Goal: Task Accomplishment & Management: Use online tool/utility

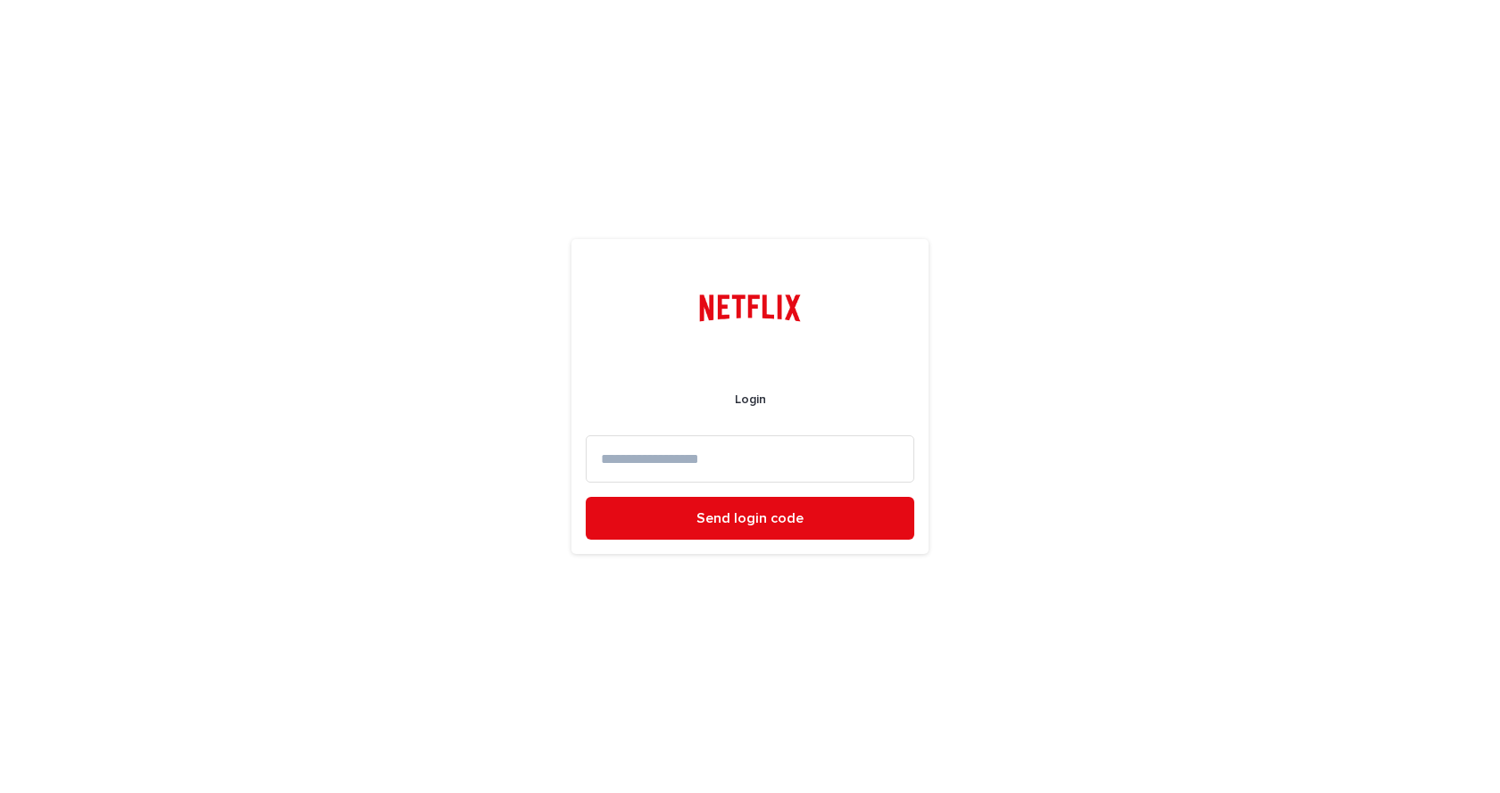
click at [782, 462] on input at bounding box center [750, 459] width 328 height 47
type input "**********"
click at [586, 497] on button "Send login code" at bounding box center [750, 518] width 328 height 43
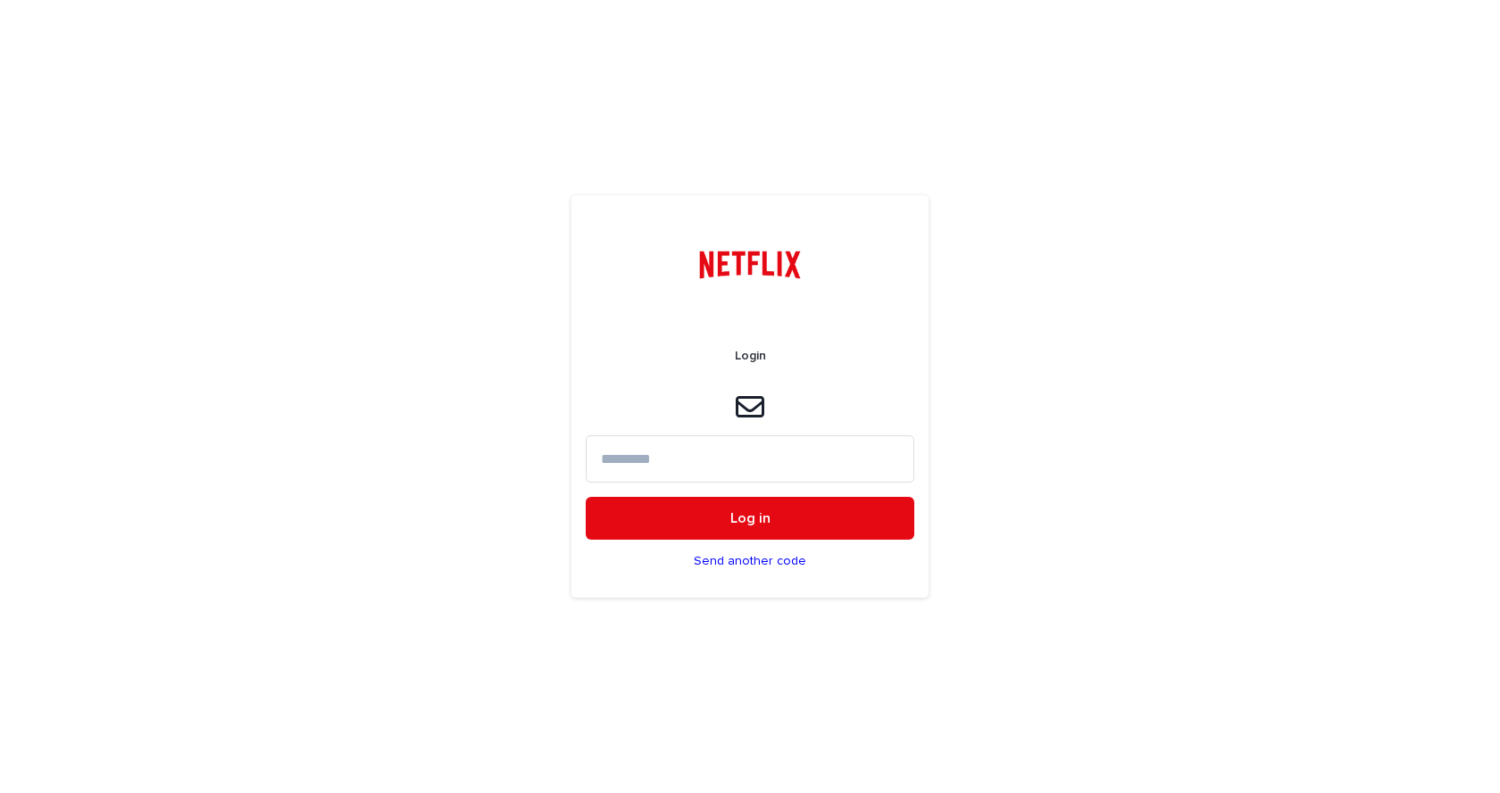
click at [686, 457] on input at bounding box center [750, 459] width 328 height 47
paste input "******"
type input "******"
click at [586, 497] on button "Log in" at bounding box center [750, 518] width 328 height 43
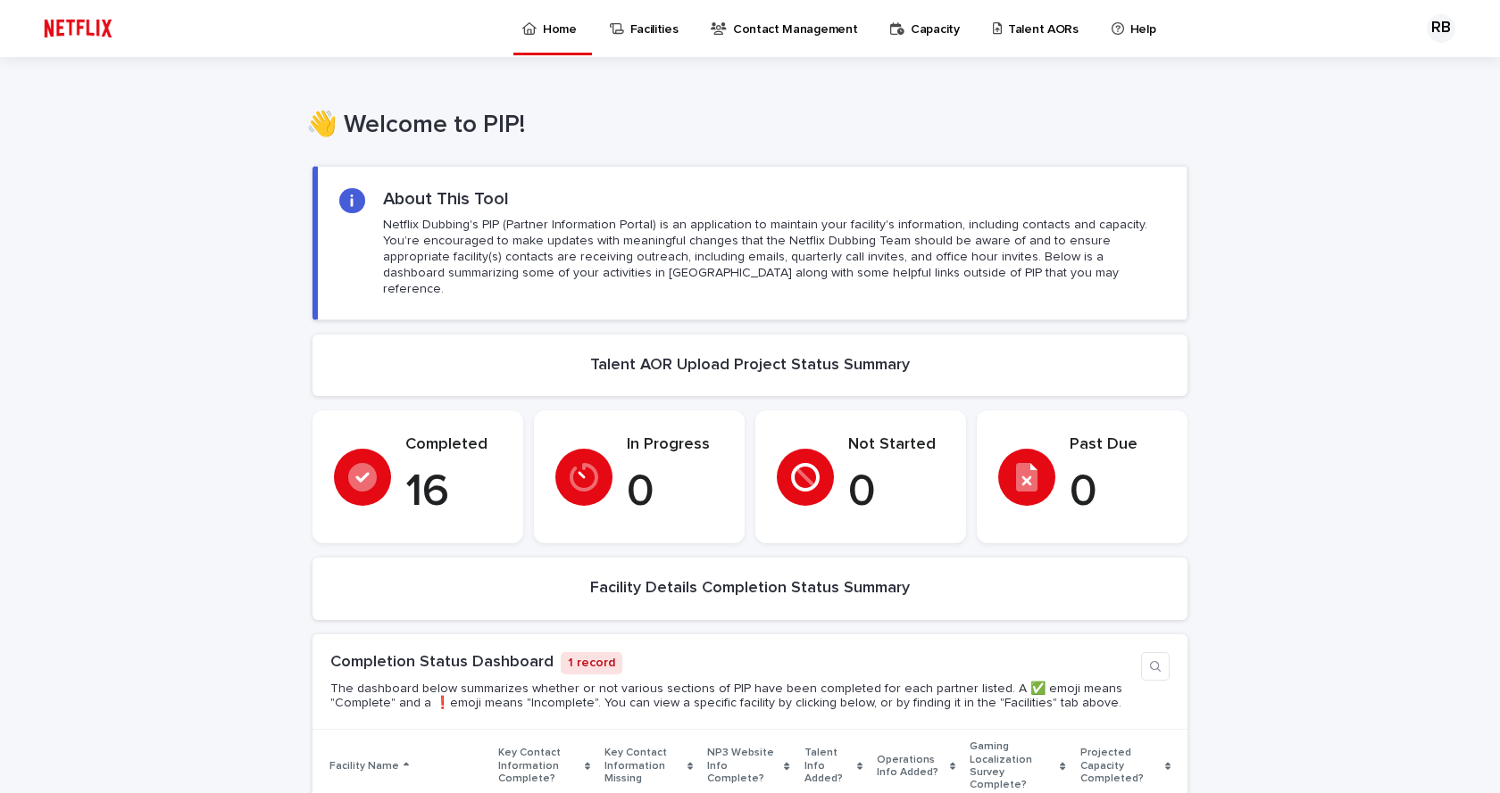
click at [438, 466] on p "16" at bounding box center [453, 493] width 96 height 54
click at [426, 469] on p "16" at bounding box center [453, 493] width 96 height 54
click at [370, 463] on icon at bounding box center [362, 477] width 29 height 29
click at [421, 417] on section "Completed 16" at bounding box center [417, 477] width 211 height 133
click at [1037, 34] on p "Talent AORs" at bounding box center [1043, 18] width 71 height 37
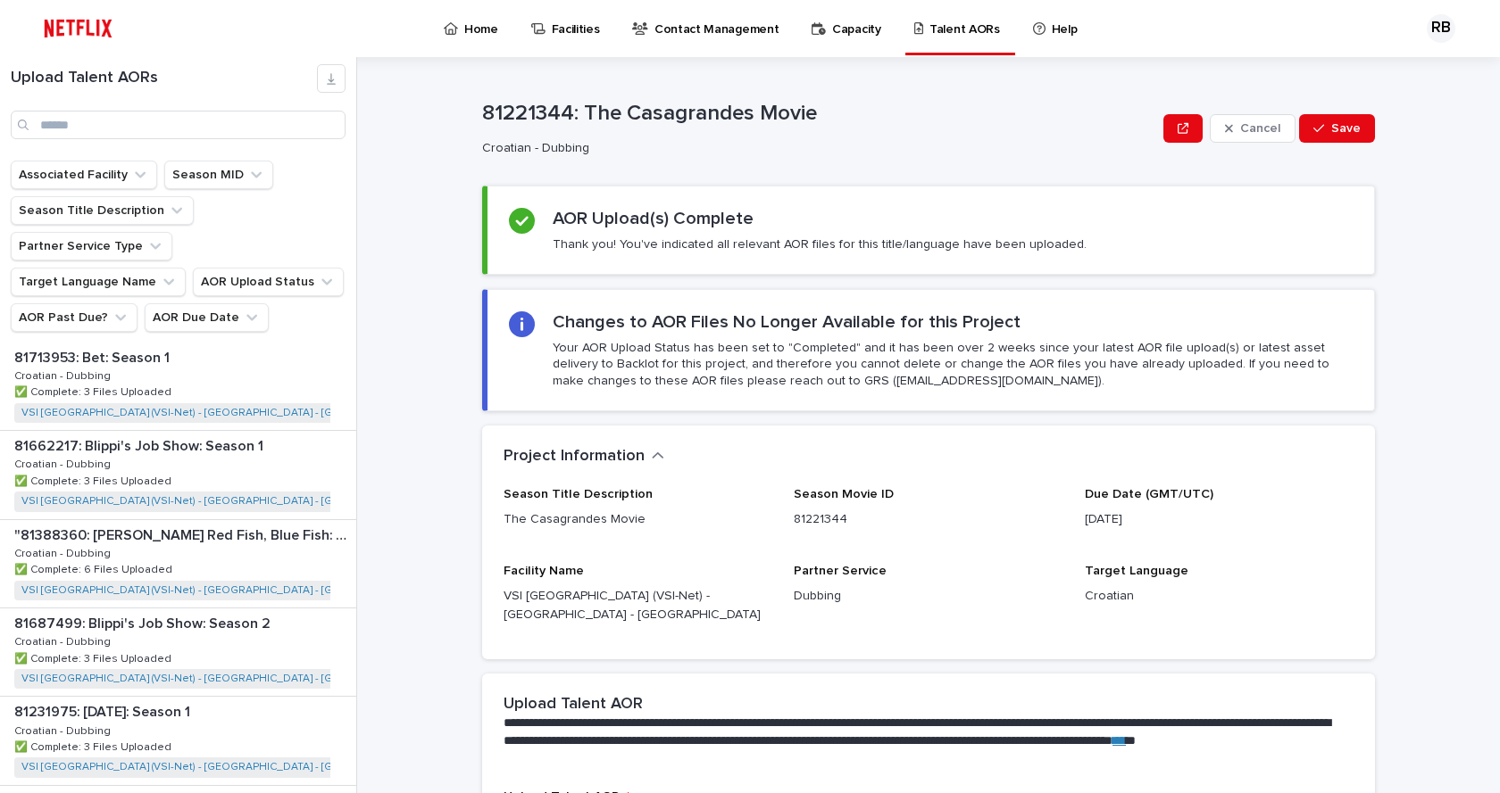
scroll to position [714, 0]
click at [200, 701] on p "81435630: [DATE]: Season 2" at bounding box center [107, 711] width 186 height 21
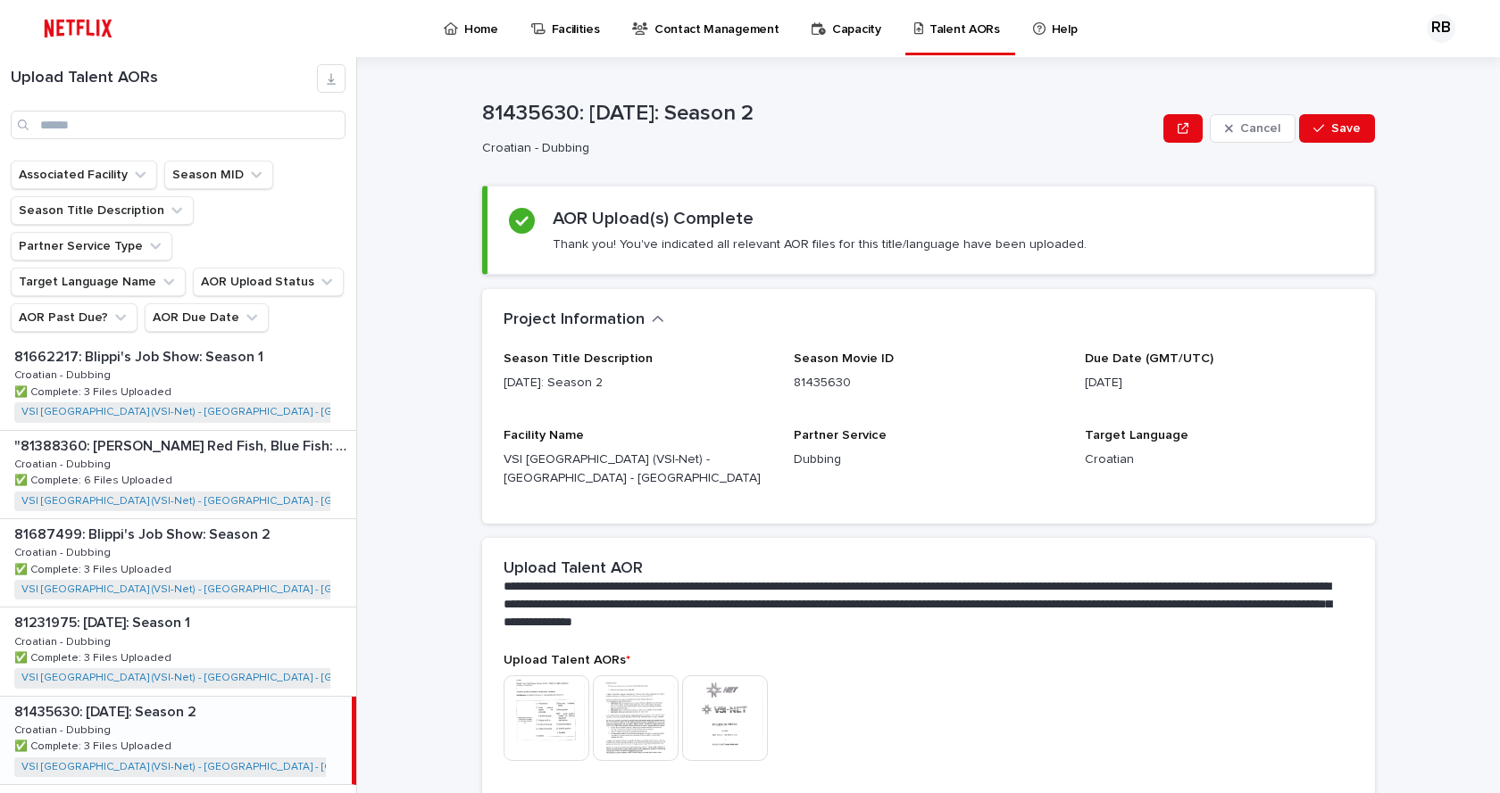
click at [200, 701] on p "81435630: [DATE]: Season 2" at bounding box center [107, 711] width 186 height 21
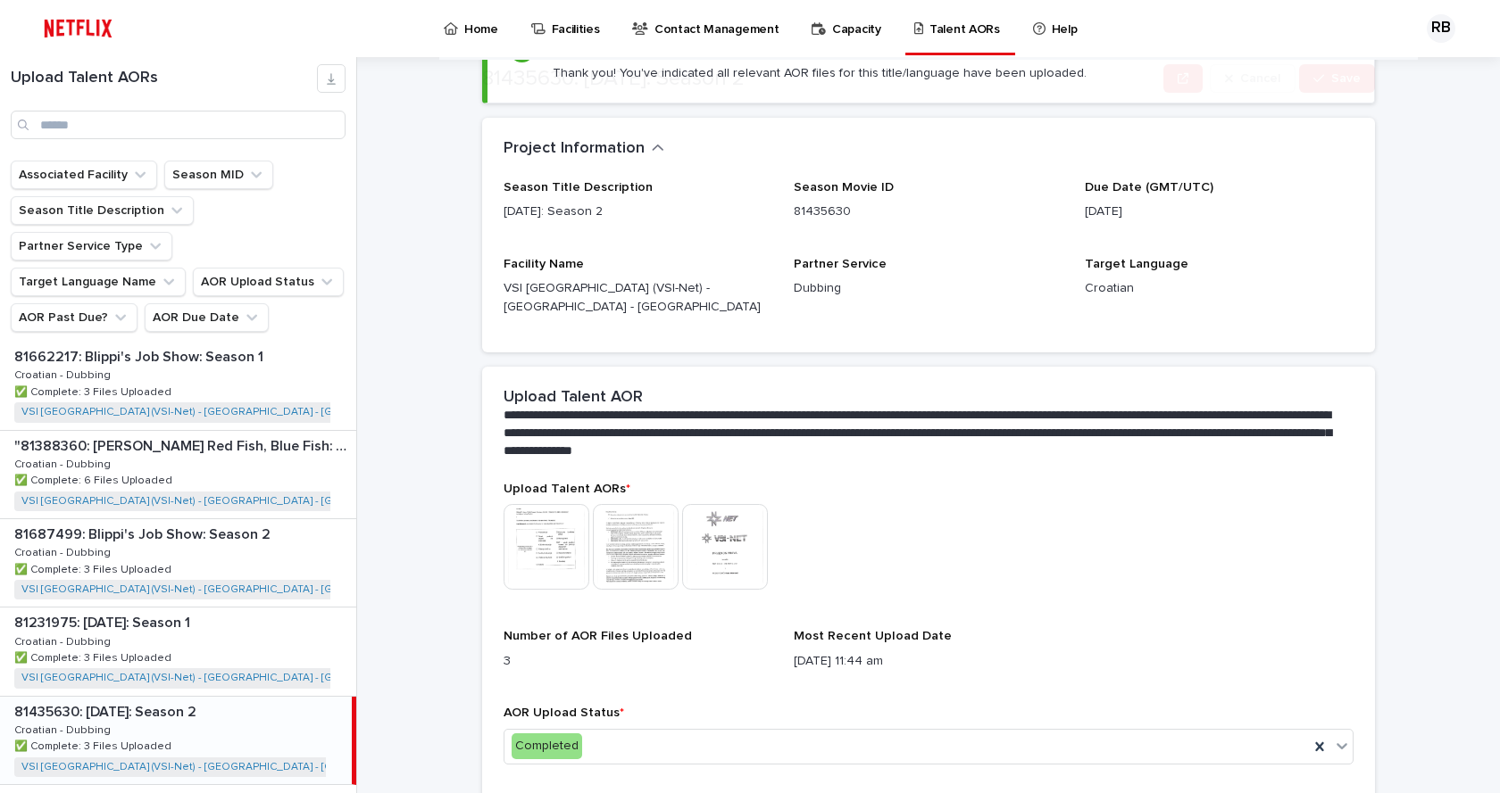
scroll to position [179, 0]
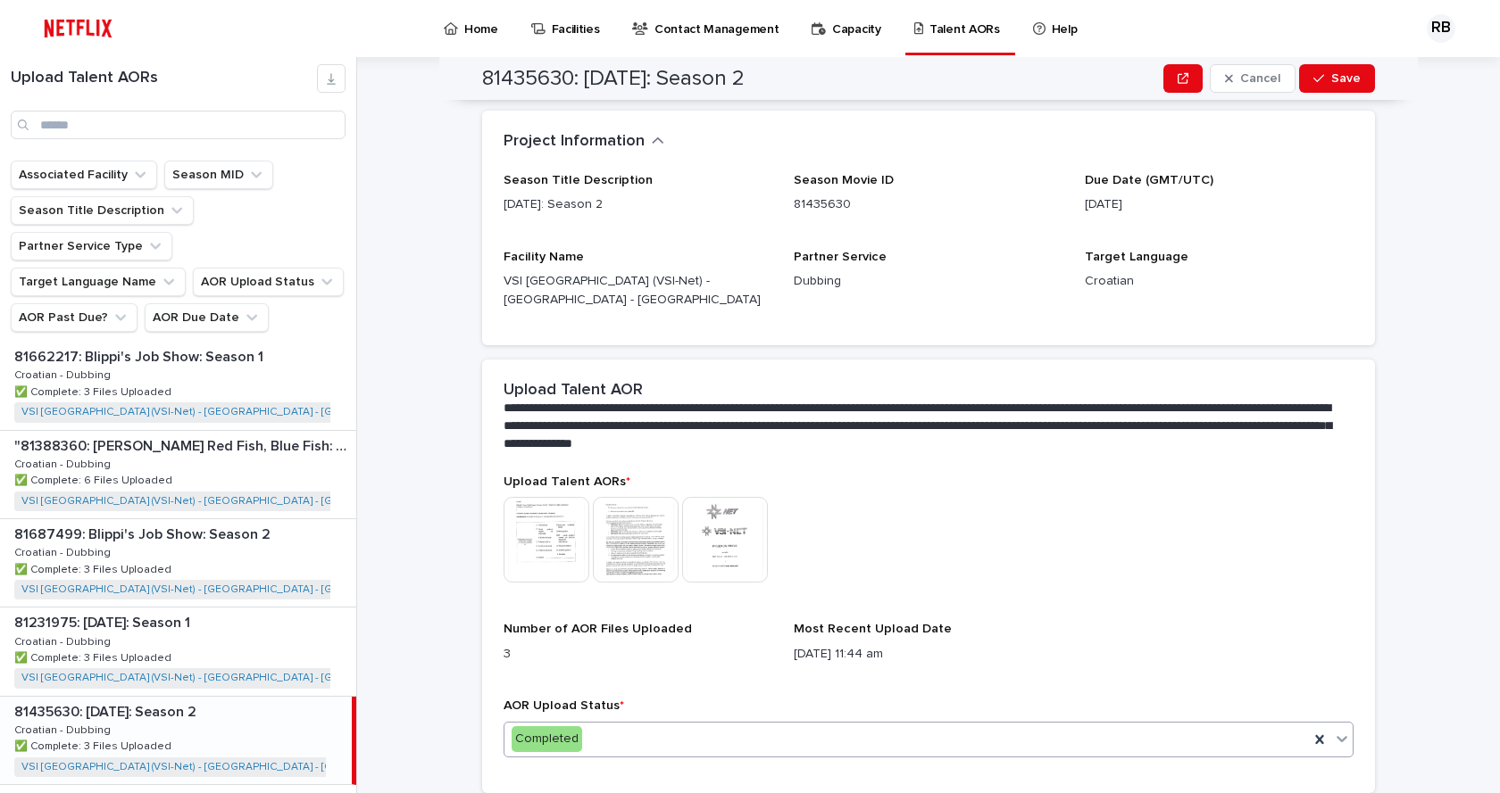
click at [614, 725] on div "Completed" at bounding box center [906, 739] width 804 height 29
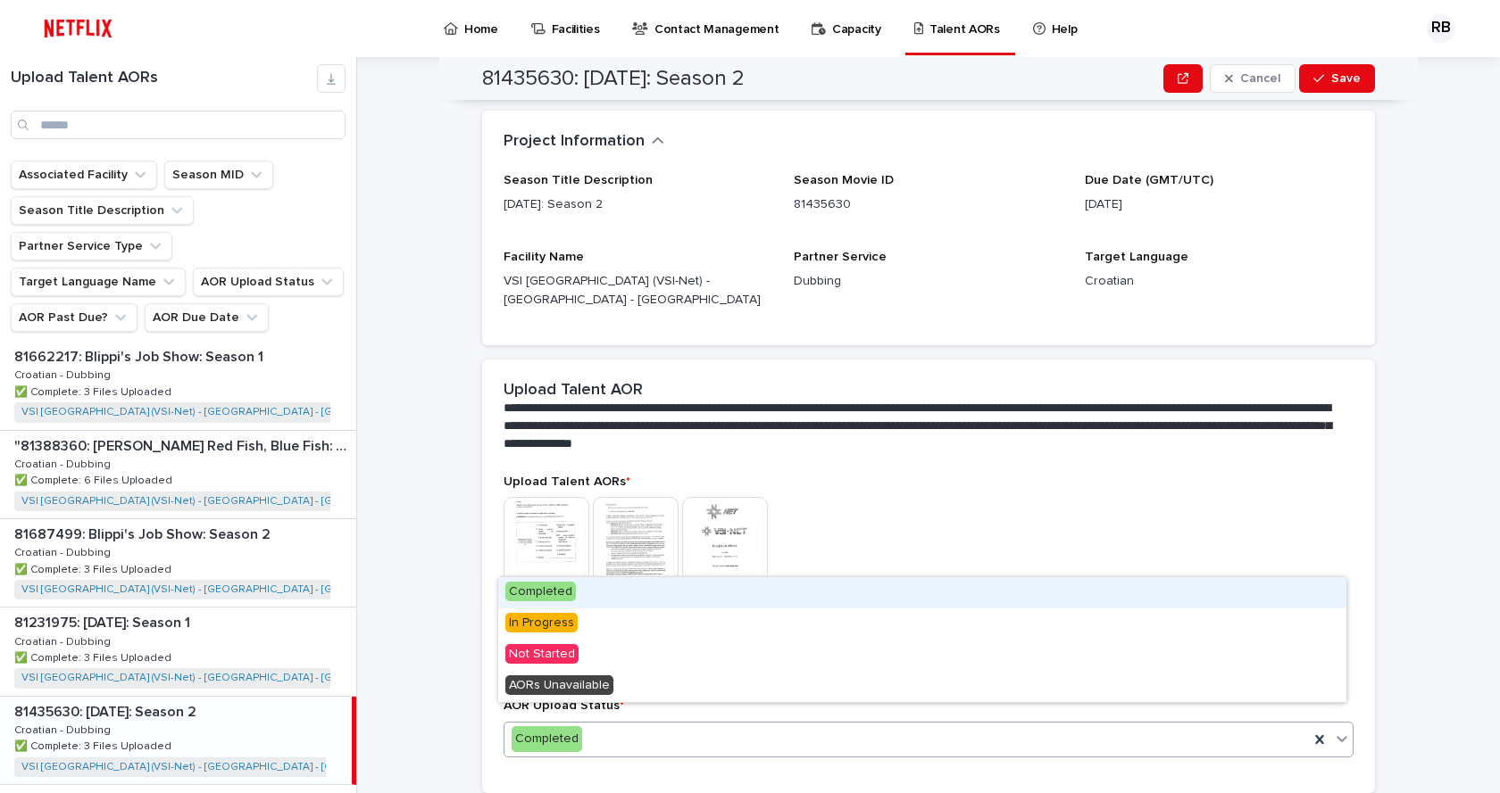
click at [614, 725] on div "Completed" at bounding box center [906, 739] width 804 height 29
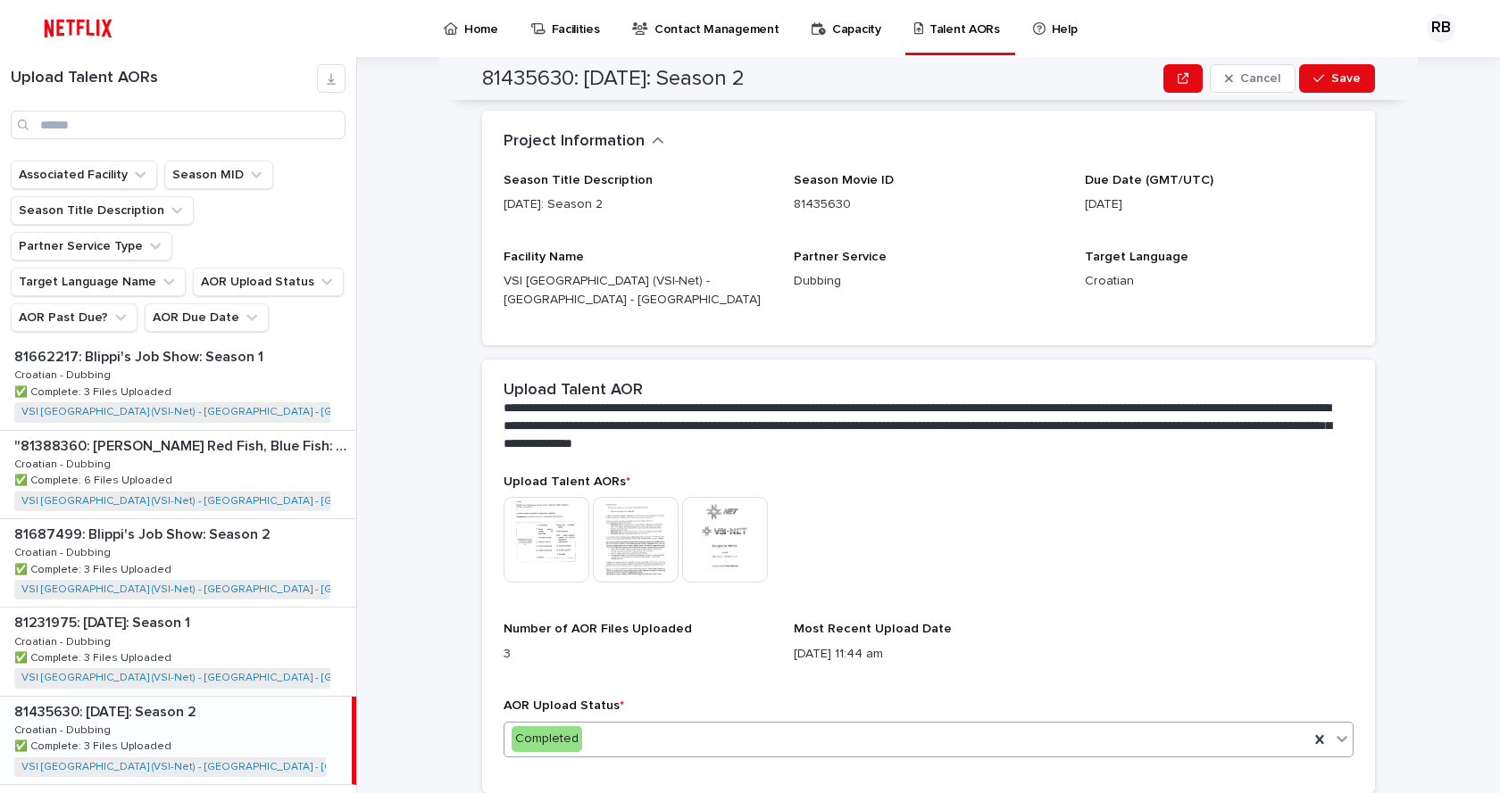
click at [614, 725] on div "Completed" at bounding box center [906, 739] width 804 height 29
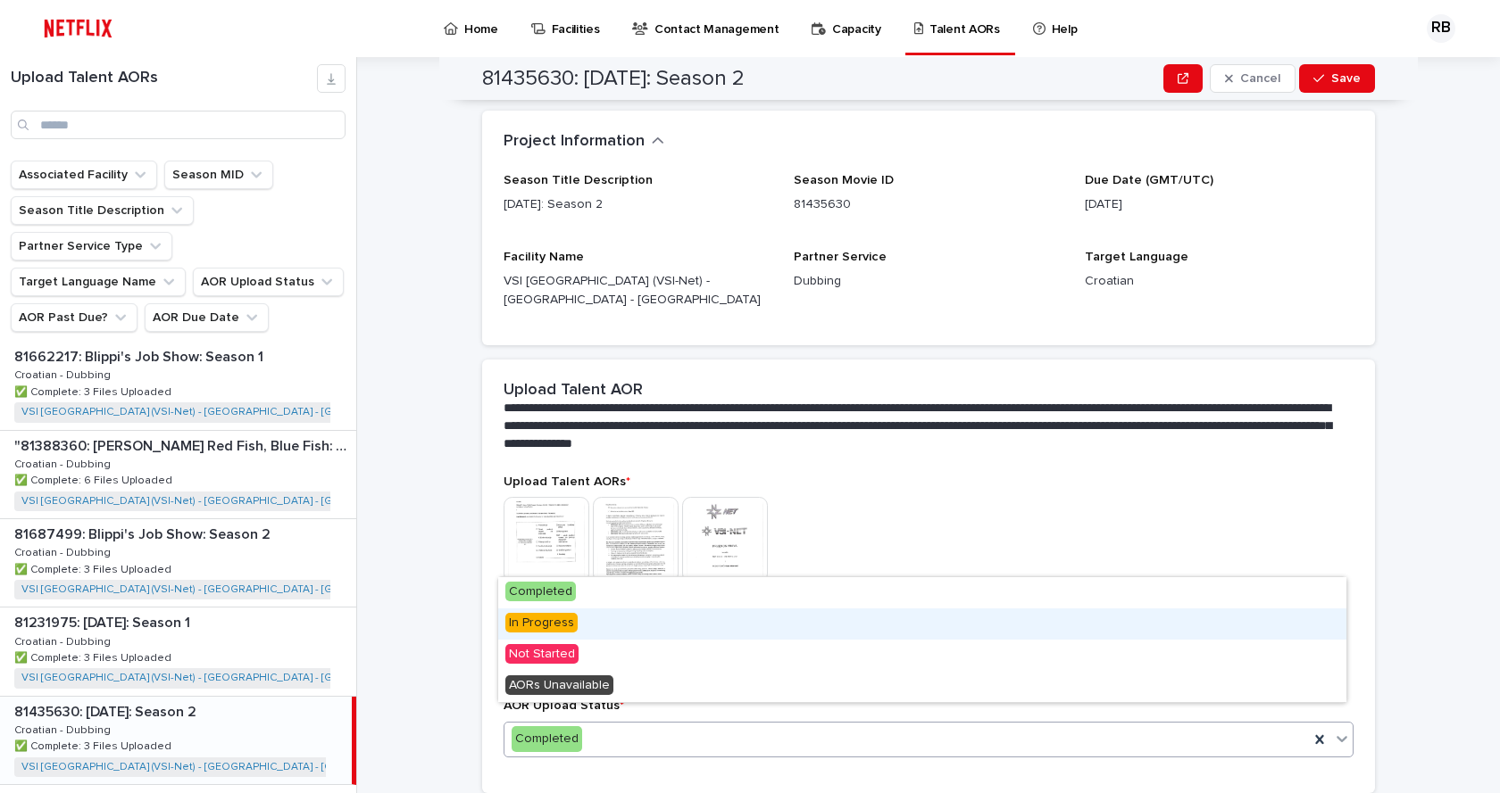
drag, startPoint x: 553, startPoint y: 644, endPoint x: 552, endPoint y: 625, distance: 18.8
click at [552, 625] on span "In Progress" at bounding box center [541, 623] width 72 height 20
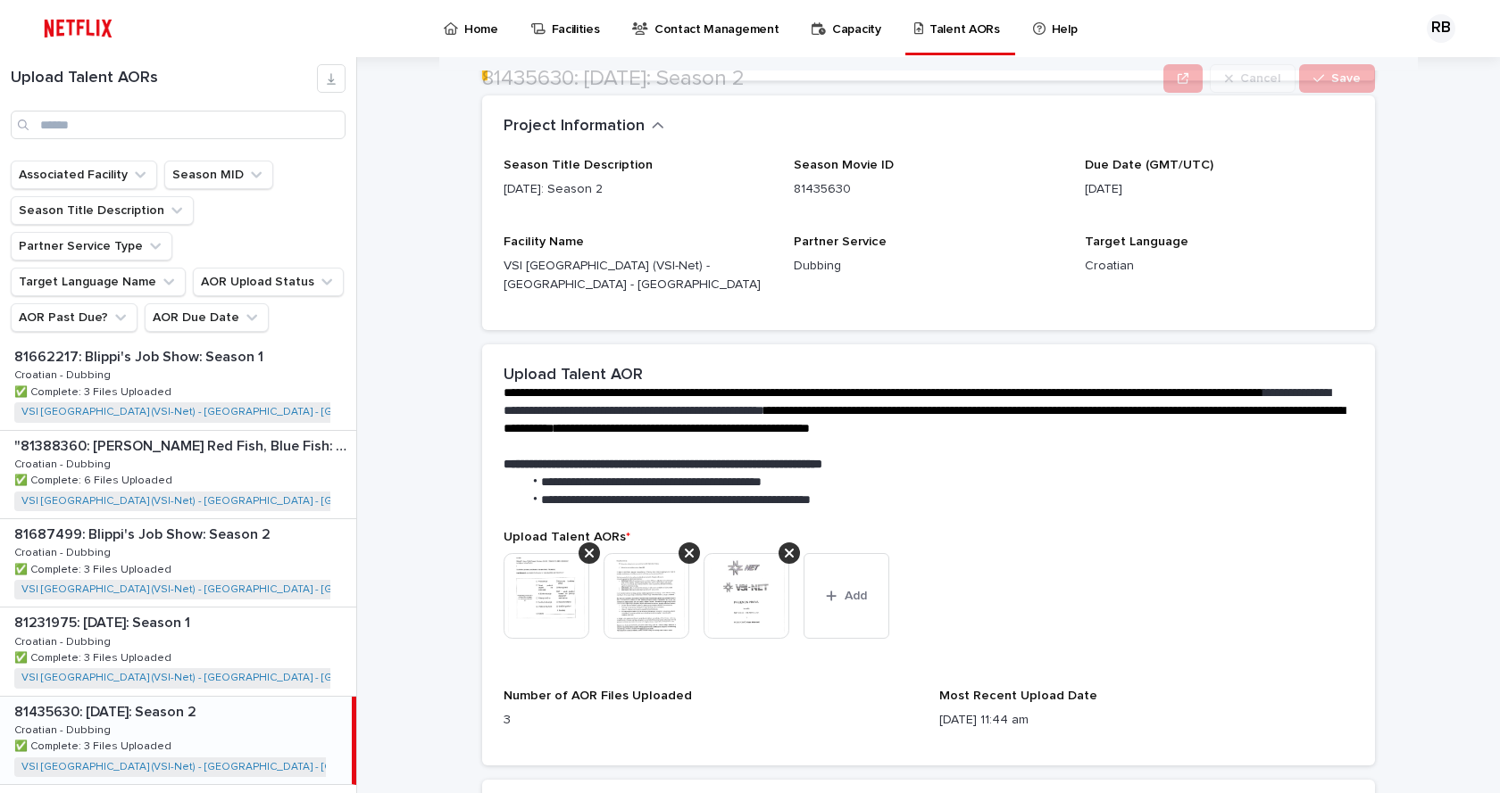
scroll to position [357, 0]
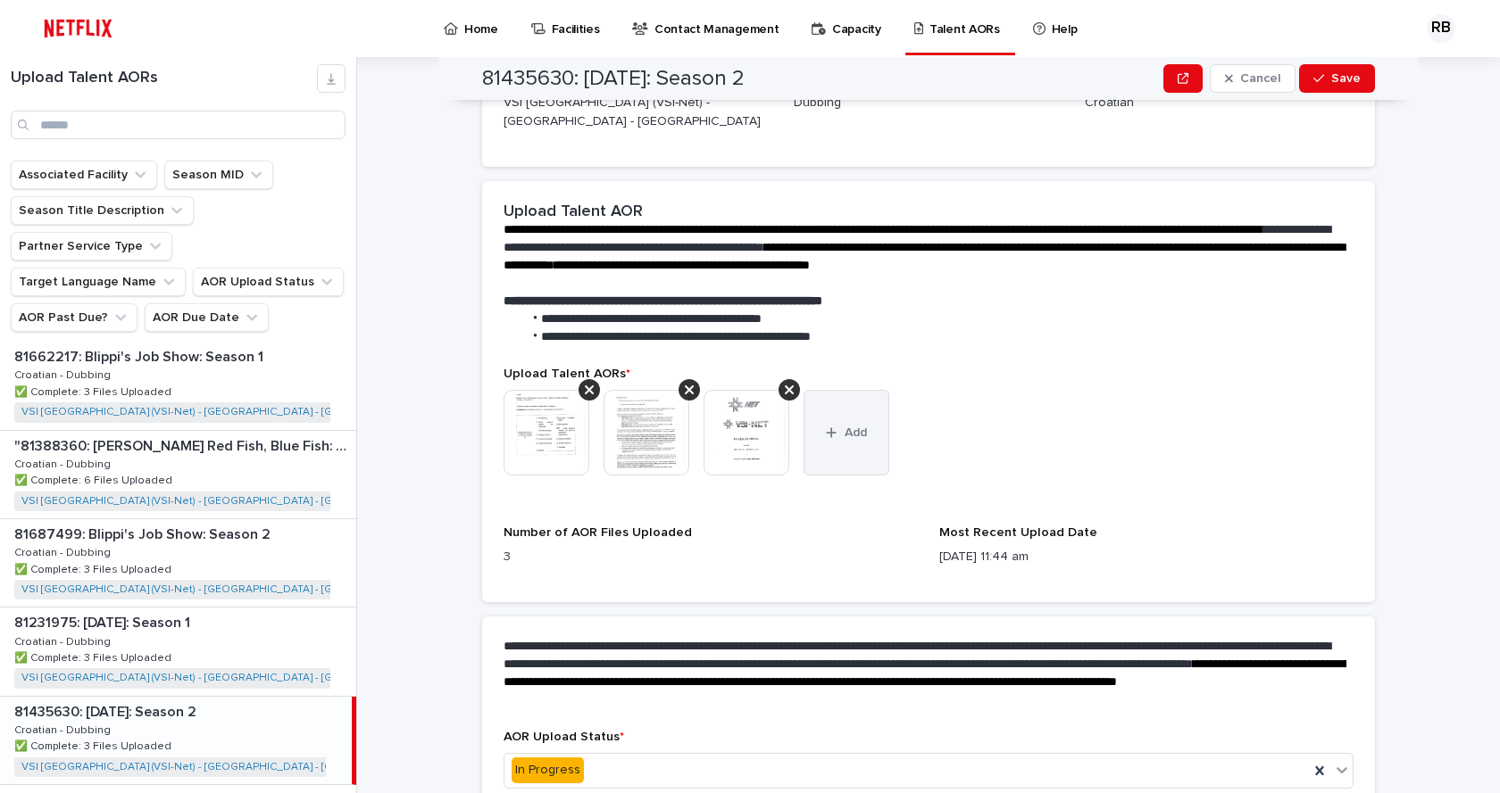
click at [858, 423] on button "Add" at bounding box center [846, 433] width 86 height 86
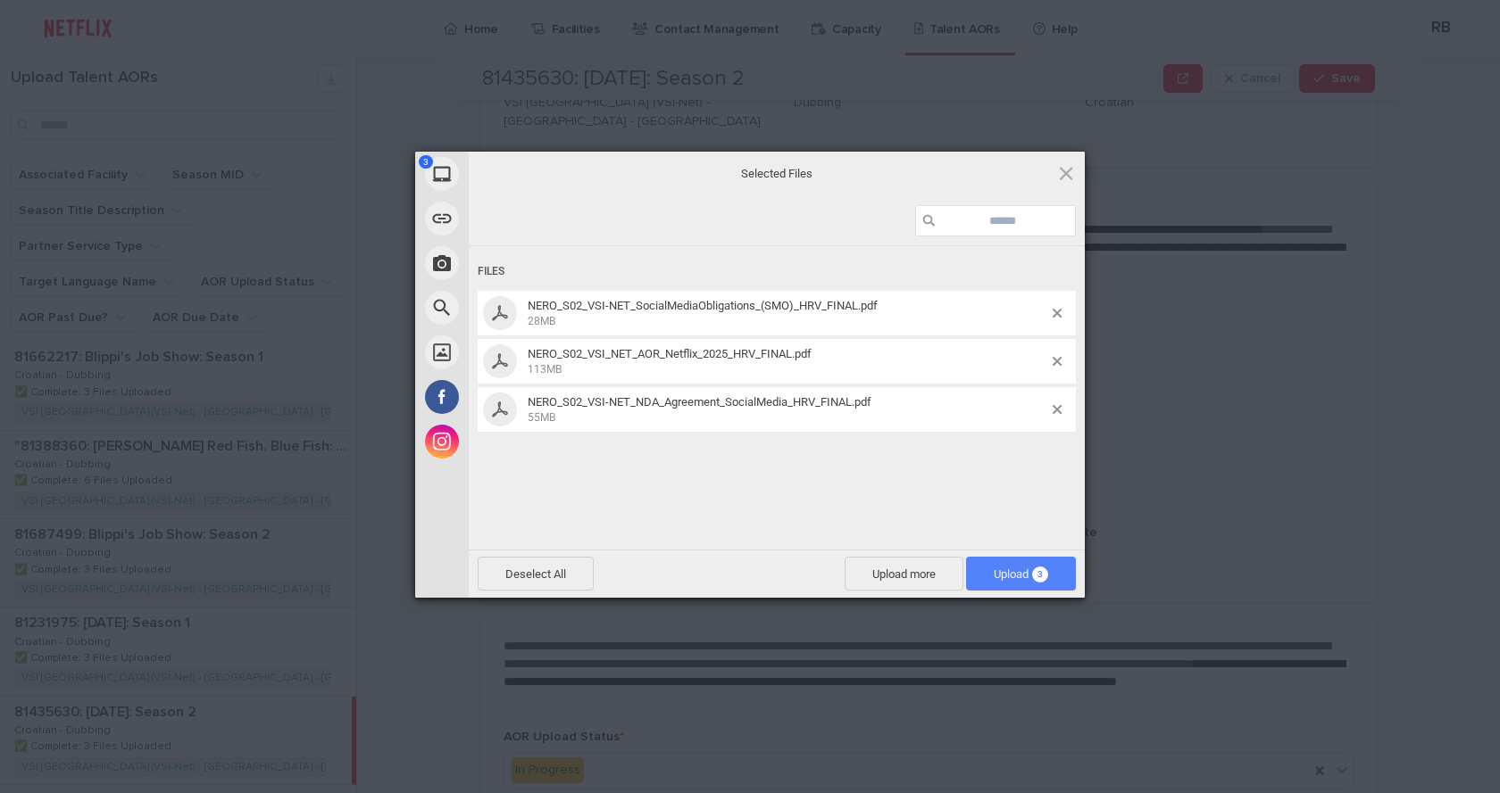
click at [1013, 573] on span "Upload 3" at bounding box center [1020, 574] width 54 height 13
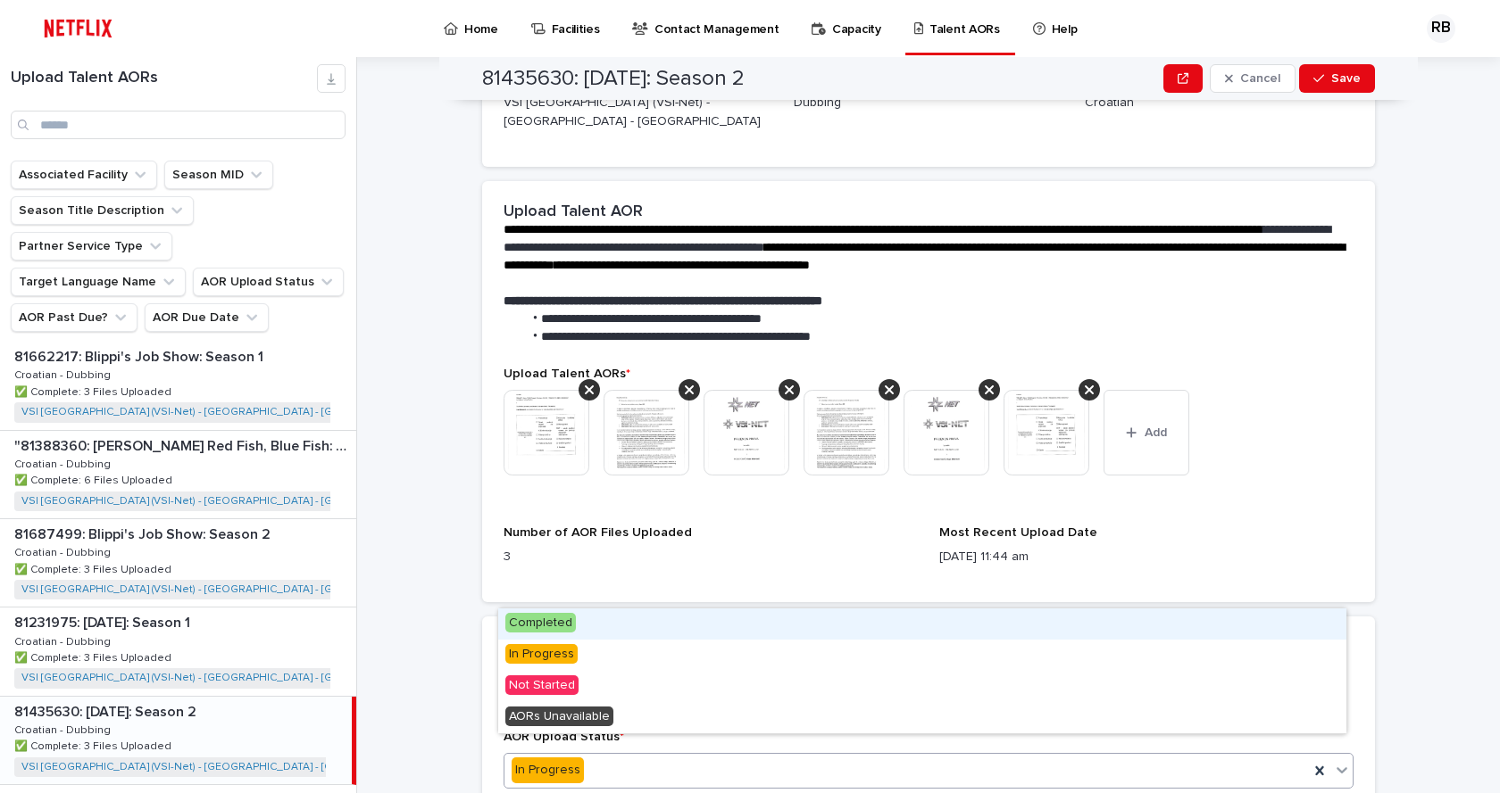
click at [600, 756] on div "In Progress" at bounding box center [906, 770] width 804 height 29
click at [572, 628] on span "Completed" at bounding box center [540, 623] width 71 height 20
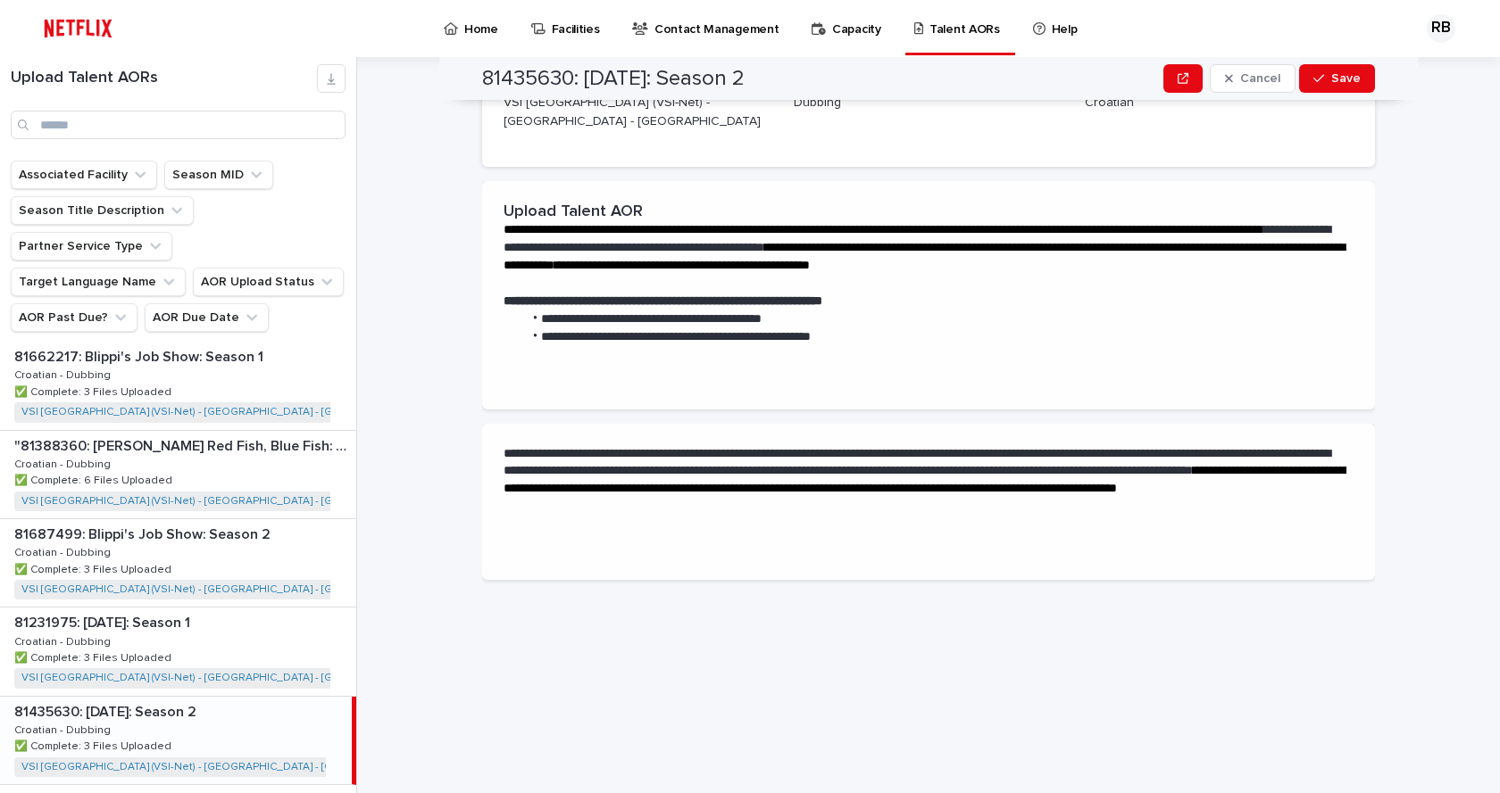
scroll to position [0, 0]
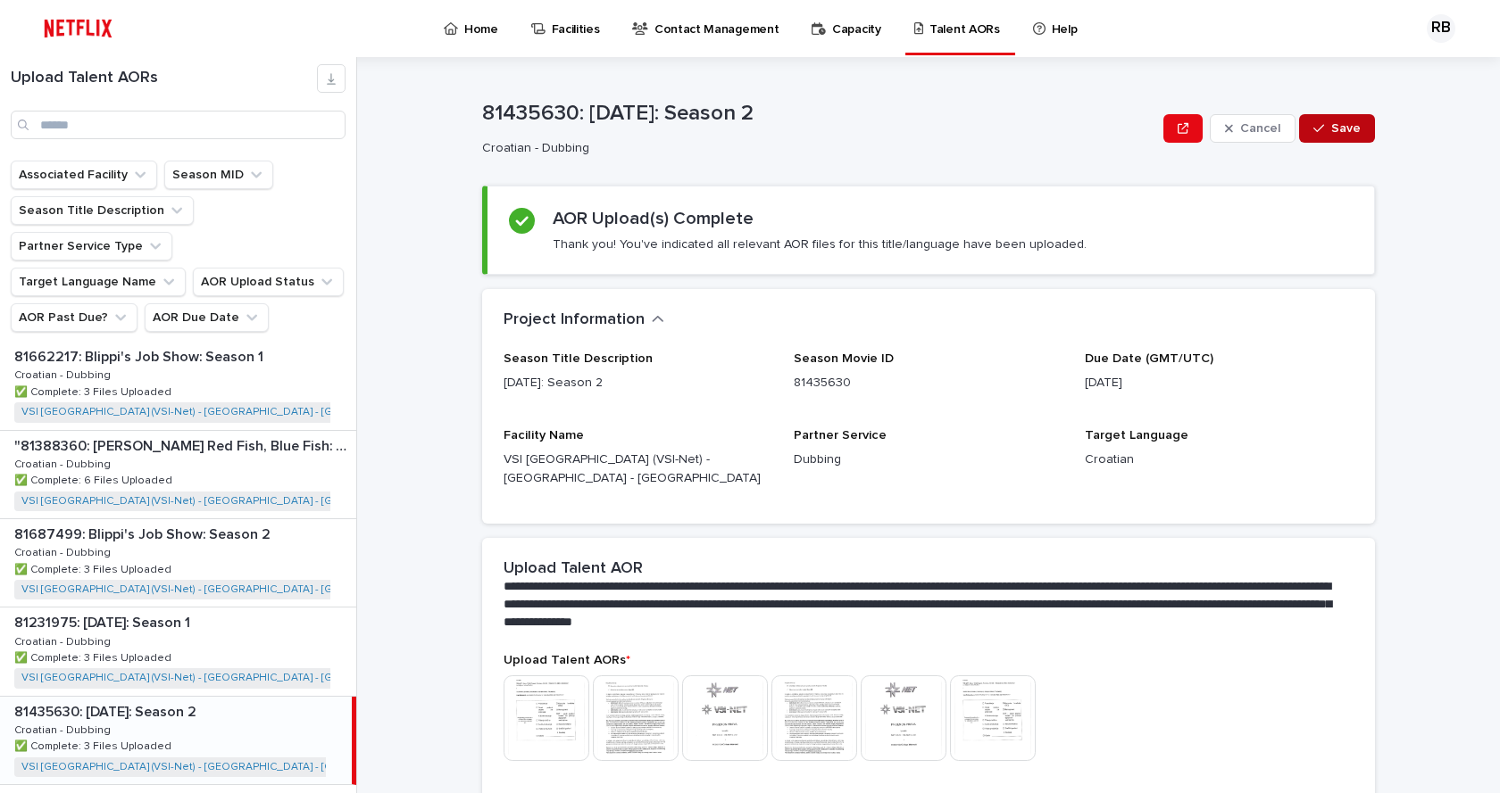
click at [1331, 126] on span "Save" at bounding box center [1345, 128] width 29 height 12
click at [482, 31] on p "Home" at bounding box center [481, 18] width 34 height 37
